Goal: Browse casually

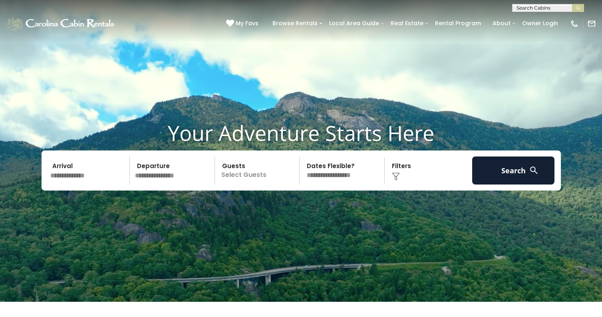
click at [538, 8] on input "text" at bounding box center [548, 10] width 70 height 8
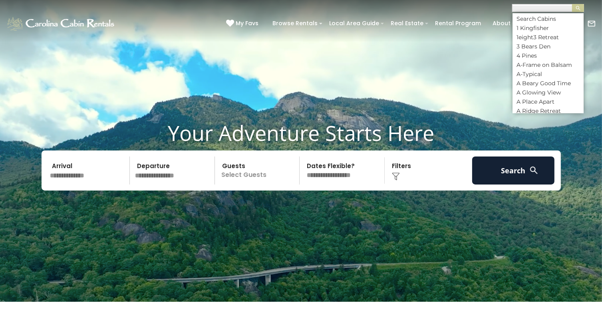
click at [530, 11] on input "text" at bounding box center [548, 10] width 70 height 8
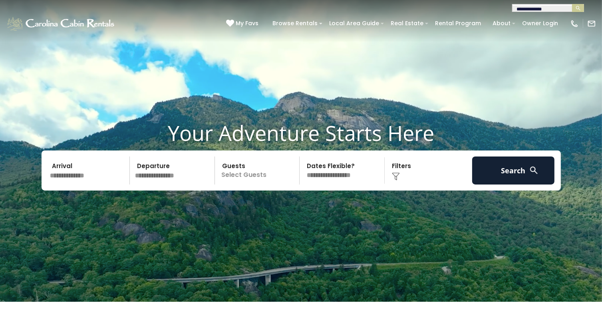
type input "**********"
click at [530, 10] on input "text" at bounding box center [548, 10] width 70 height 8
click at [532, 26] on link "Owner Login" at bounding box center [540, 23] width 44 height 12
click at [573, 6] on button "submit" at bounding box center [578, 8] width 12 height 8
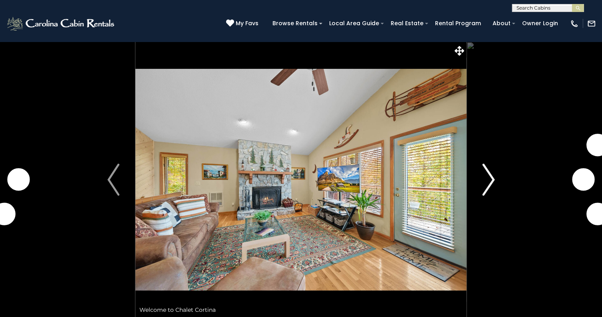
click at [488, 181] on img "Next" at bounding box center [489, 179] width 12 height 32
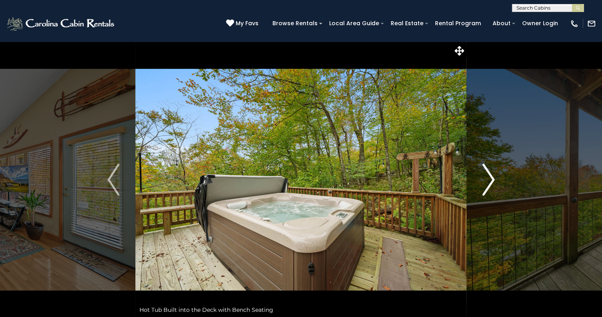
click at [494, 181] on img "Next" at bounding box center [489, 179] width 12 height 32
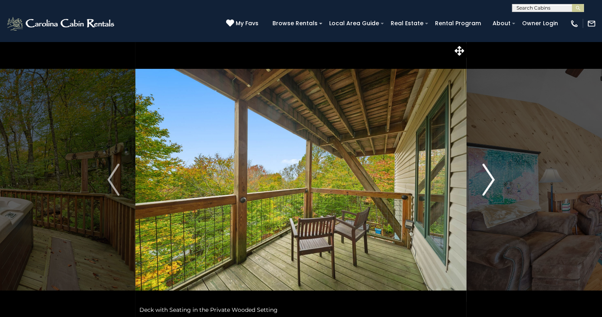
click at [494, 180] on img "Next" at bounding box center [489, 179] width 12 height 32
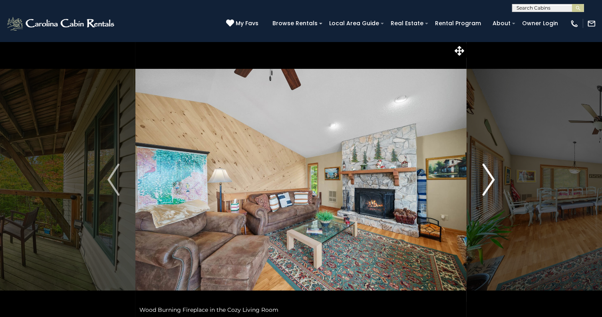
click at [494, 180] on img "Next" at bounding box center [489, 179] width 12 height 32
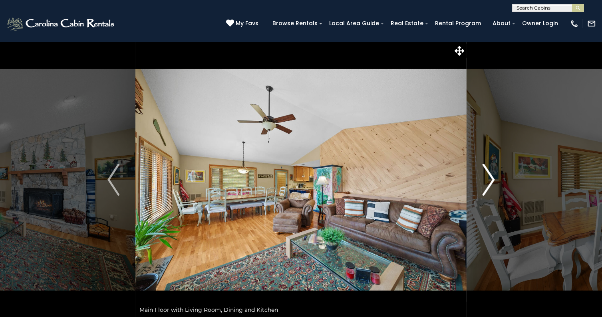
click at [492, 180] on img "Next" at bounding box center [489, 179] width 12 height 32
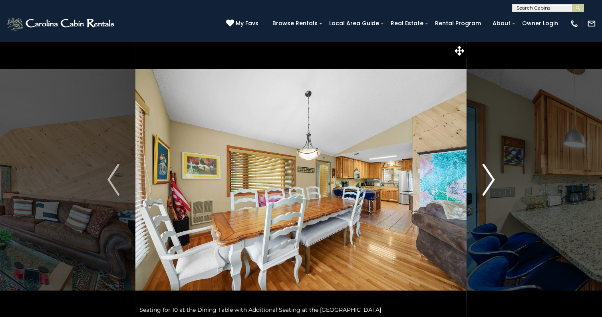
click at [490, 175] on img "Next" at bounding box center [489, 179] width 12 height 32
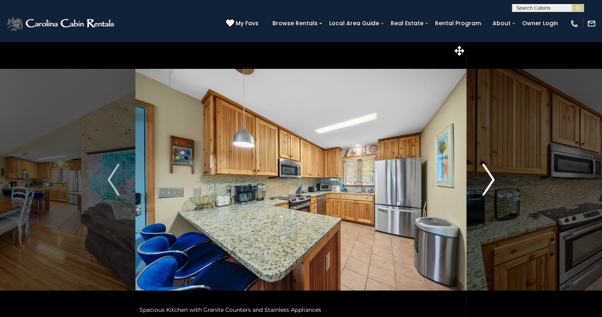
click at [486, 174] on img "Next" at bounding box center [489, 179] width 12 height 32
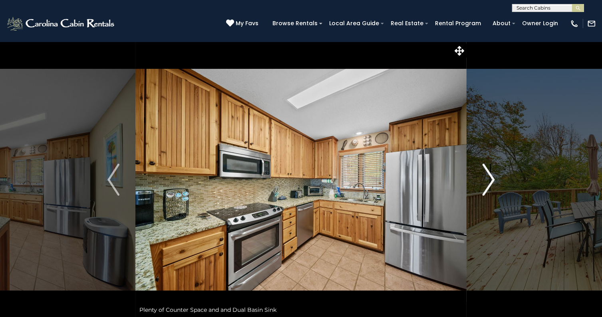
click at [486, 174] on img "Next" at bounding box center [489, 179] width 12 height 32
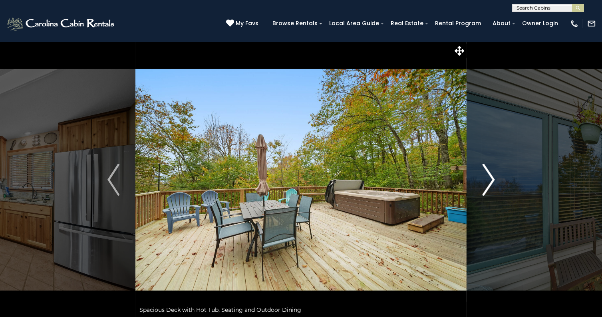
click at [486, 174] on img "Next" at bounding box center [489, 179] width 12 height 32
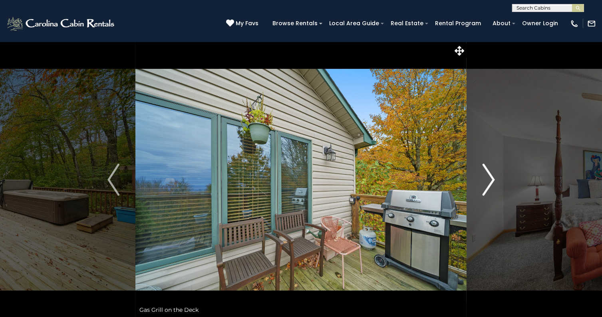
click at [486, 174] on img "Next" at bounding box center [489, 179] width 12 height 32
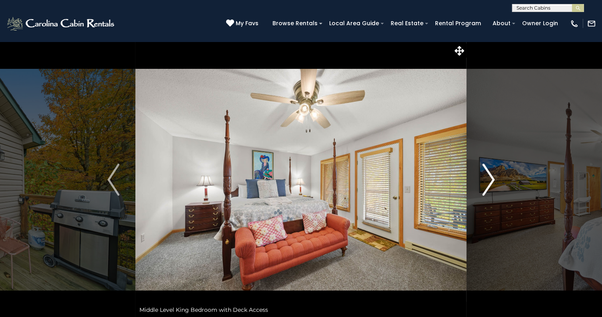
click at [486, 174] on img "Next" at bounding box center [489, 179] width 12 height 32
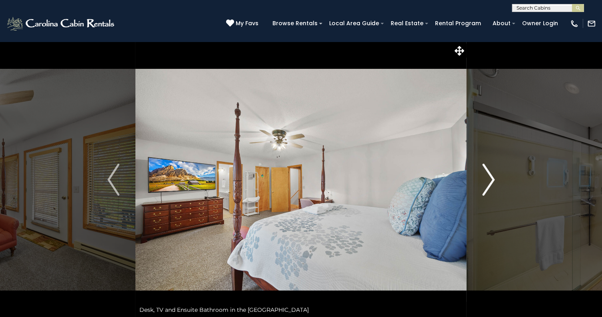
click at [486, 174] on img "Next" at bounding box center [489, 179] width 12 height 32
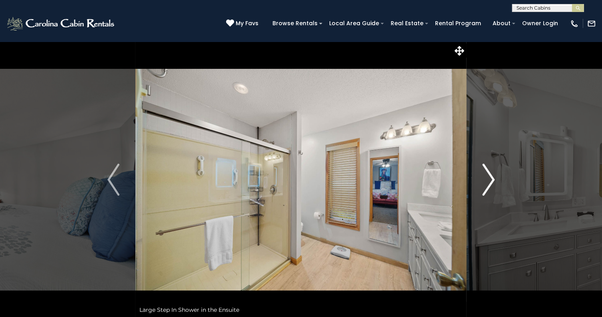
click at [486, 174] on img "Next" at bounding box center [489, 179] width 12 height 32
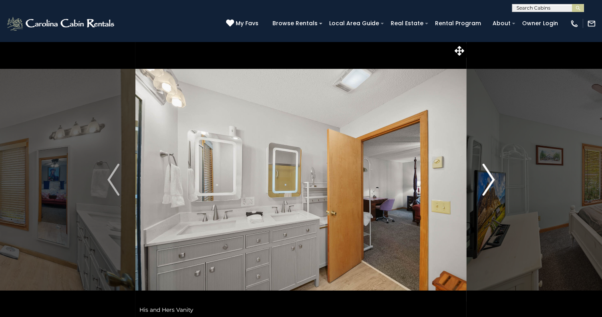
click at [486, 174] on img "Next" at bounding box center [489, 179] width 12 height 32
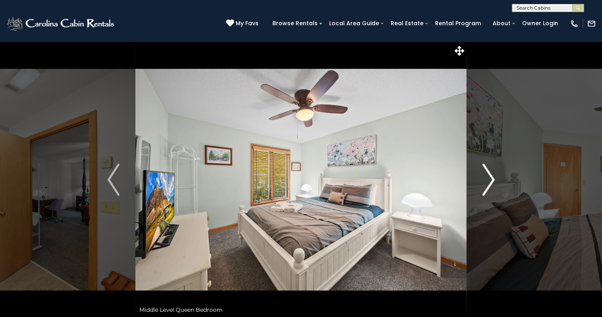
click at [486, 174] on img "Next" at bounding box center [489, 179] width 12 height 32
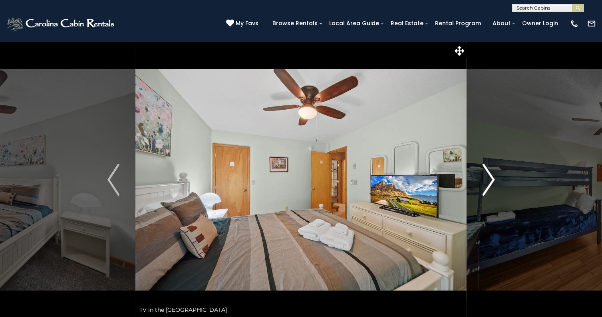
click at [486, 174] on img "Next" at bounding box center [489, 179] width 12 height 32
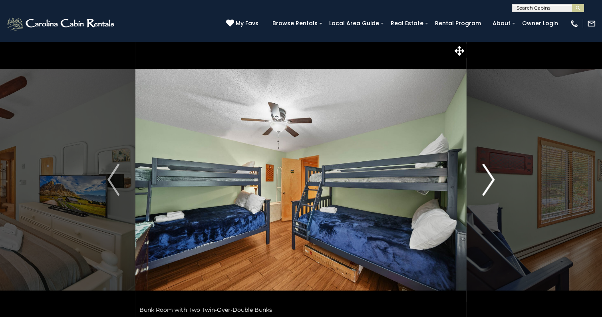
click at [486, 174] on img "Next" at bounding box center [489, 179] width 12 height 32
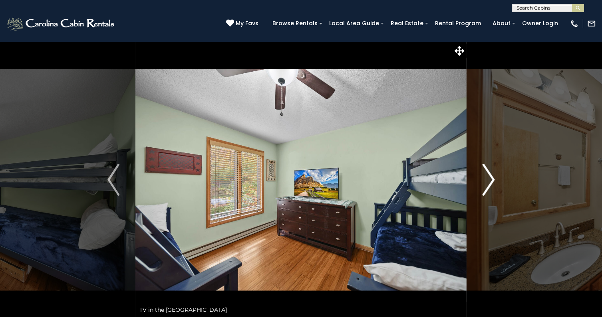
click at [486, 174] on img "Next" at bounding box center [489, 179] width 12 height 32
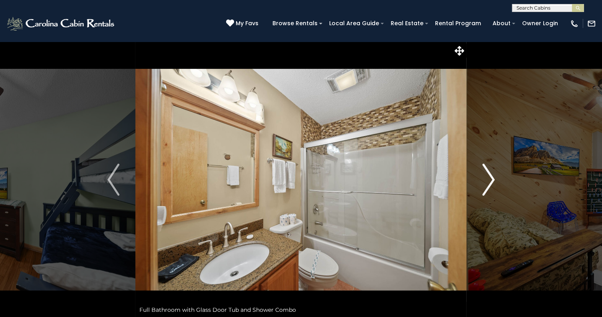
click at [486, 174] on img "Next" at bounding box center [489, 179] width 12 height 32
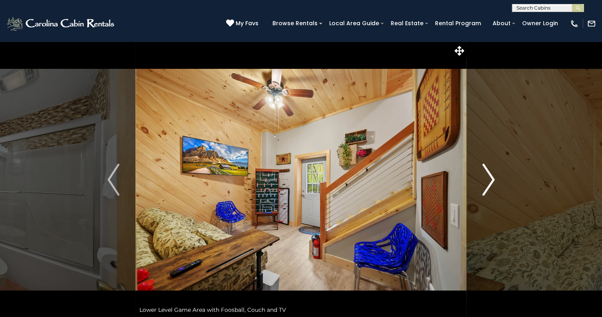
click at [486, 174] on img "Next" at bounding box center [489, 179] width 12 height 32
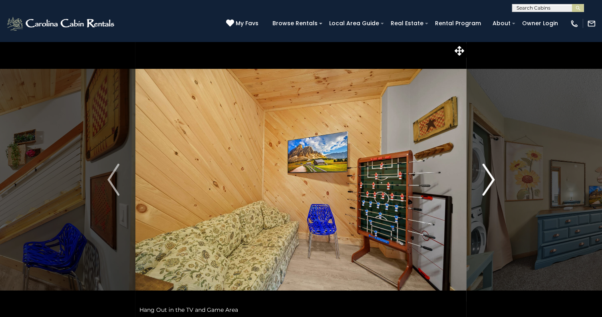
click at [486, 174] on img "Next" at bounding box center [489, 179] width 12 height 32
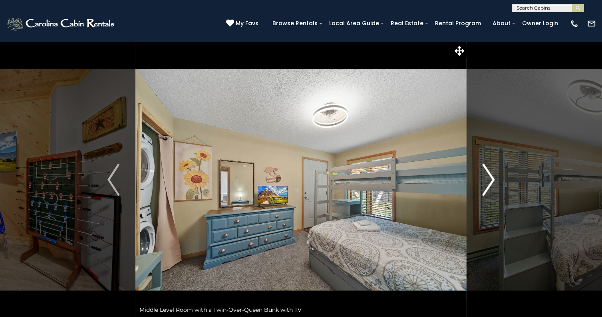
click at [486, 174] on img "Next" at bounding box center [489, 179] width 12 height 32
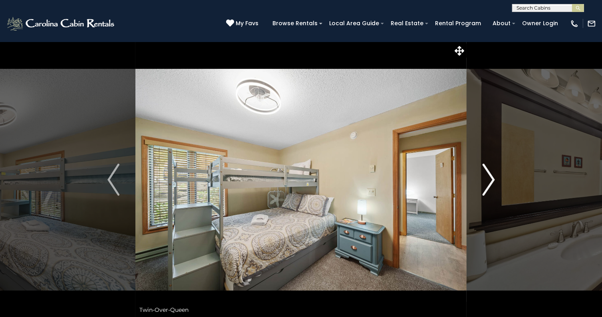
click at [486, 174] on img "Next" at bounding box center [489, 179] width 12 height 32
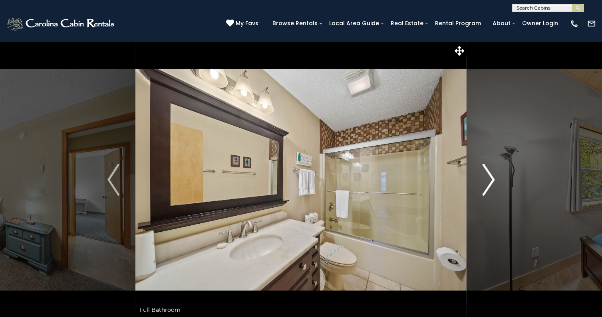
click at [486, 174] on img "Next" at bounding box center [489, 179] width 12 height 32
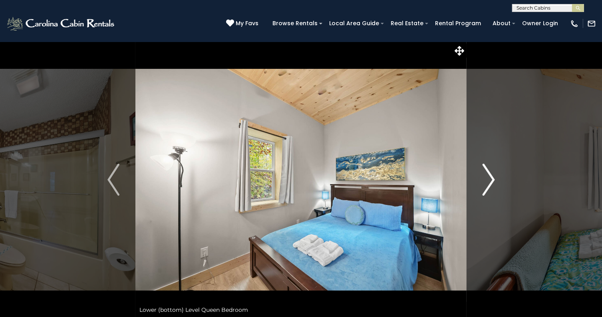
click at [486, 174] on img "Next" at bounding box center [489, 179] width 12 height 32
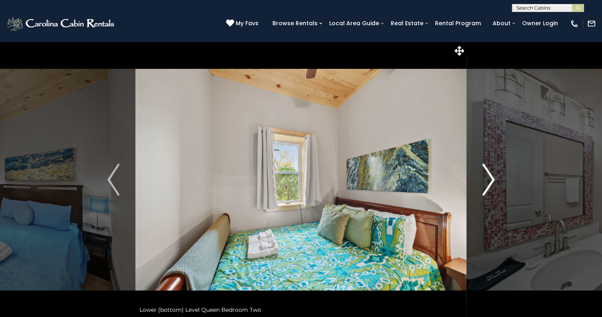
click at [486, 174] on img "Next" at bounding box center [489, 179] width 12 height 32
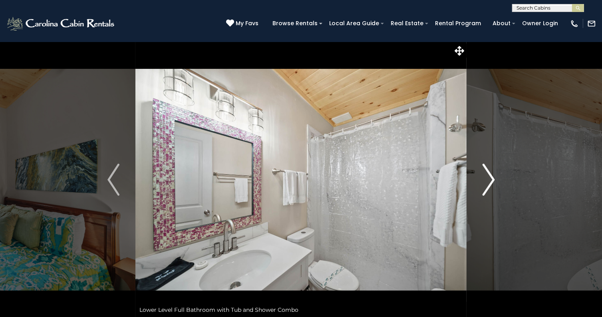
click at [486, 174] on img "Next" at bounding box center [489, 179] width 12 height 32
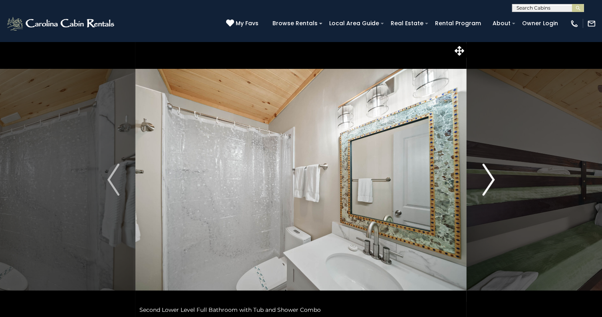
click at [488, 172] on img "Next" at bounding box center [489, 179] width 12 height 32
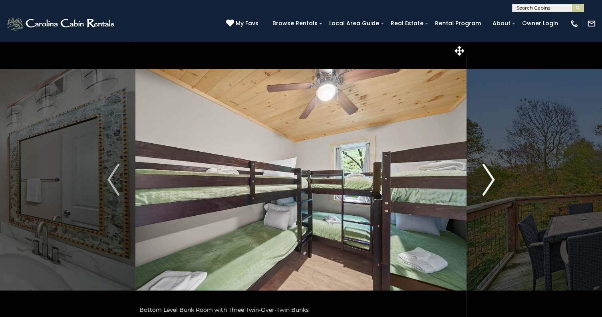
click at [484, 170] on img "Next" at bounding box center [489, 179] width 12 height 32
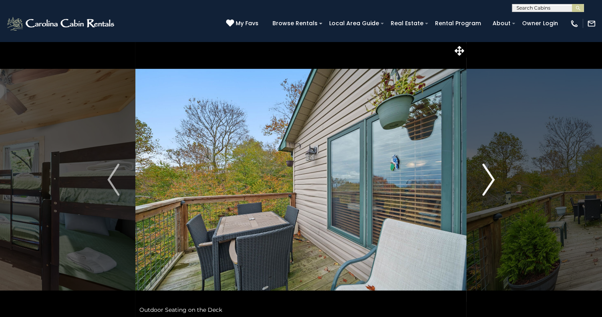
click at [484, 170] on img "Next" at bounding box center [489, 179] width 12 height 32
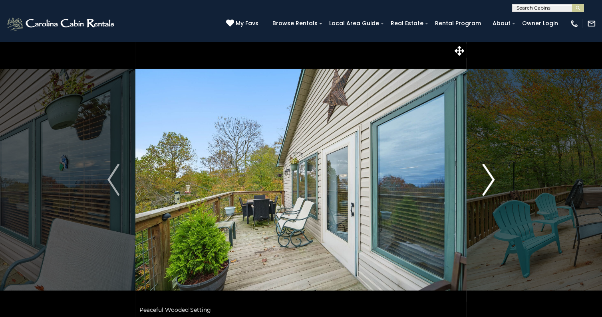
click at [484, 170] on img "Next" at bounding box center [489, 179] width 12 height 32
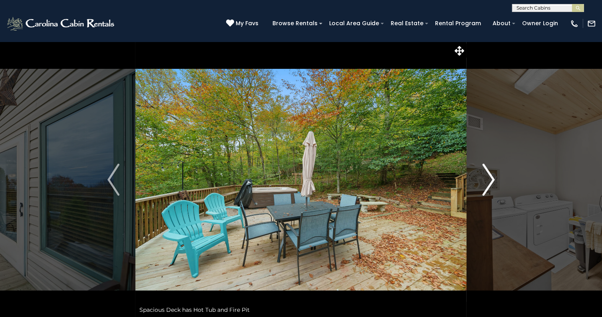
click at [484, 170] on img "Next" at bounding box center [489, 179] width 12 height 32
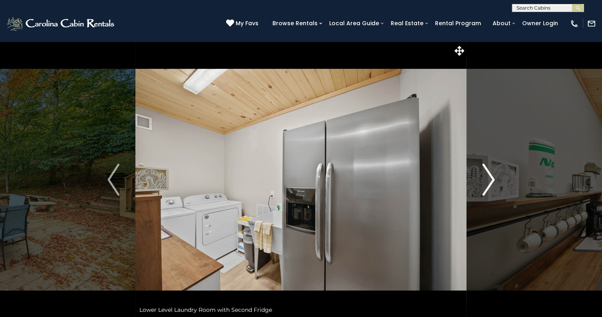
click at [484, 170] on img "Next" at bounding box center [489, 179] width 12 height 32
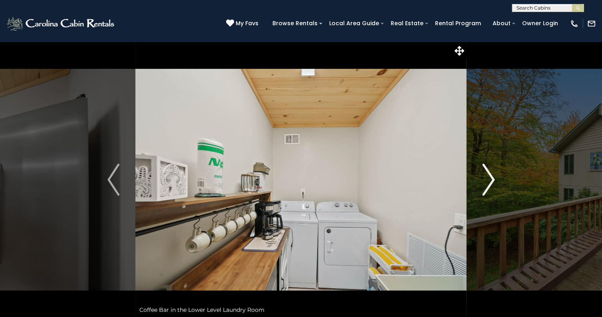
click at [484, 170] on img "Next" at bounding box center [489, 179] width 12 height 32
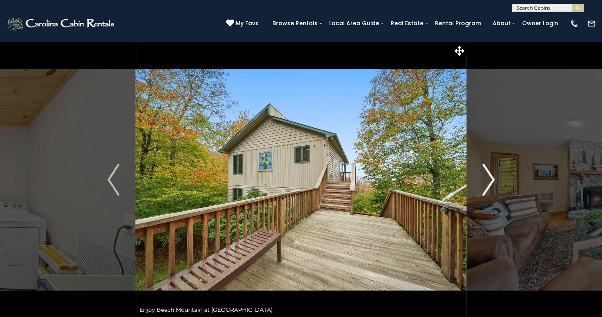
click at [484, 170] on img "Next" at bounding box center [489, 179] width 12 height 32
